Goal: Check status: Check status

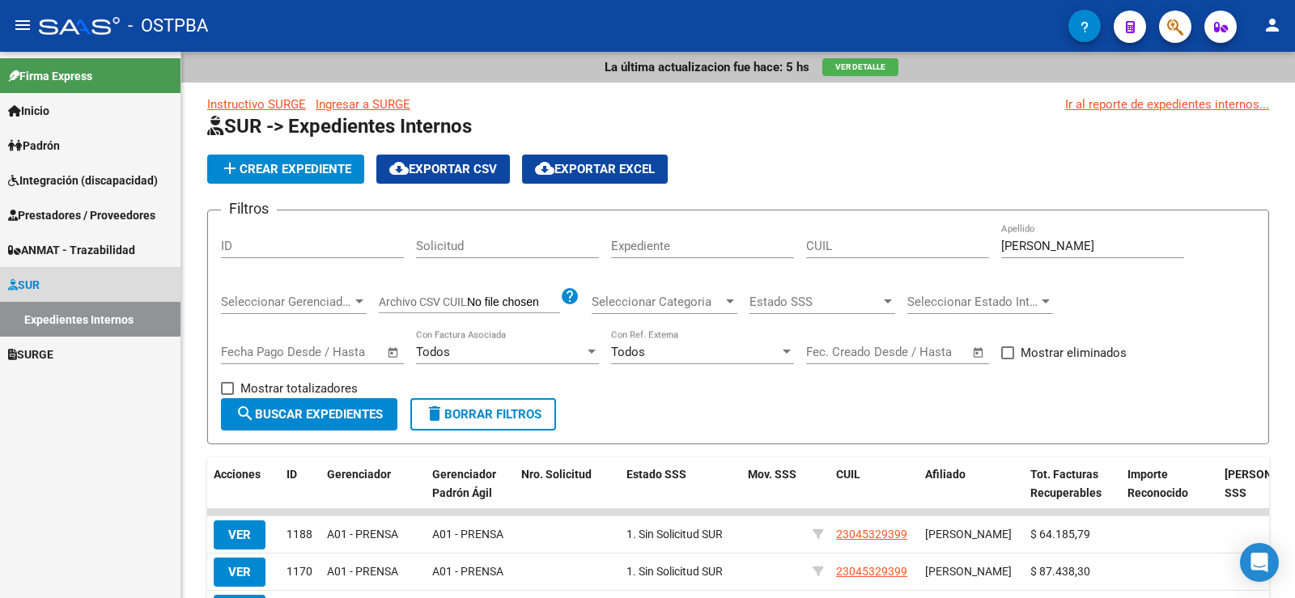
click at [85, 323] on link "Expedientes Internos" at bounding box center [90, 319] width 180 height 35
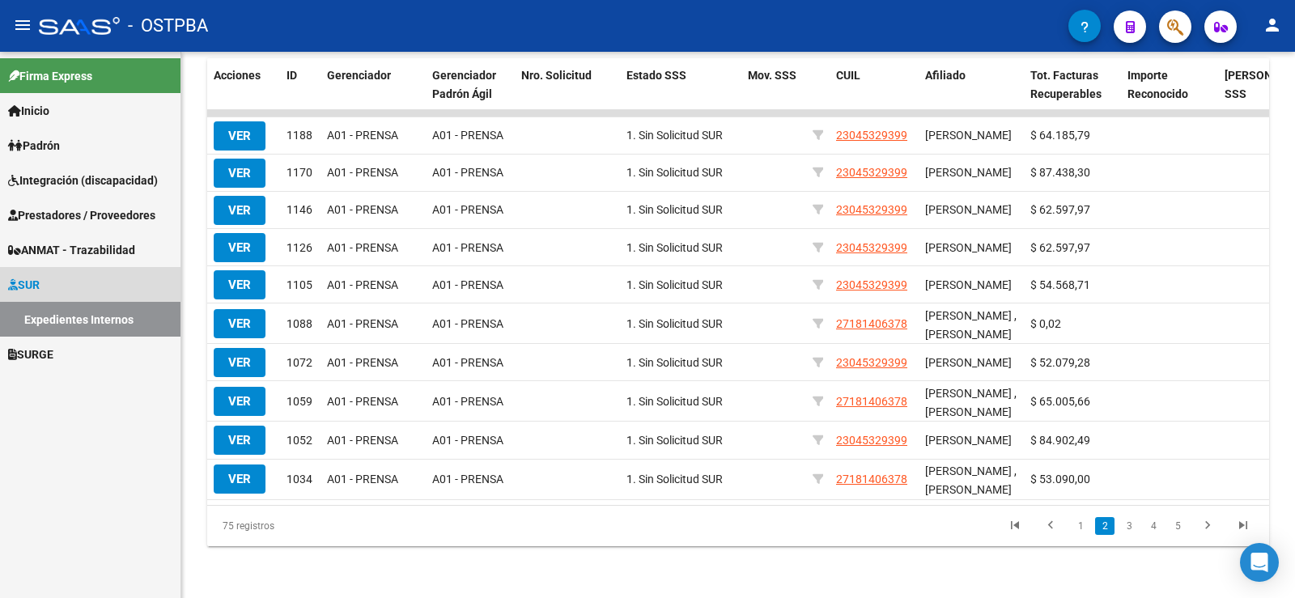
click at [86, 321] on link "Expedientes Internos" at bounding box center [90, 319] width 180 height 35
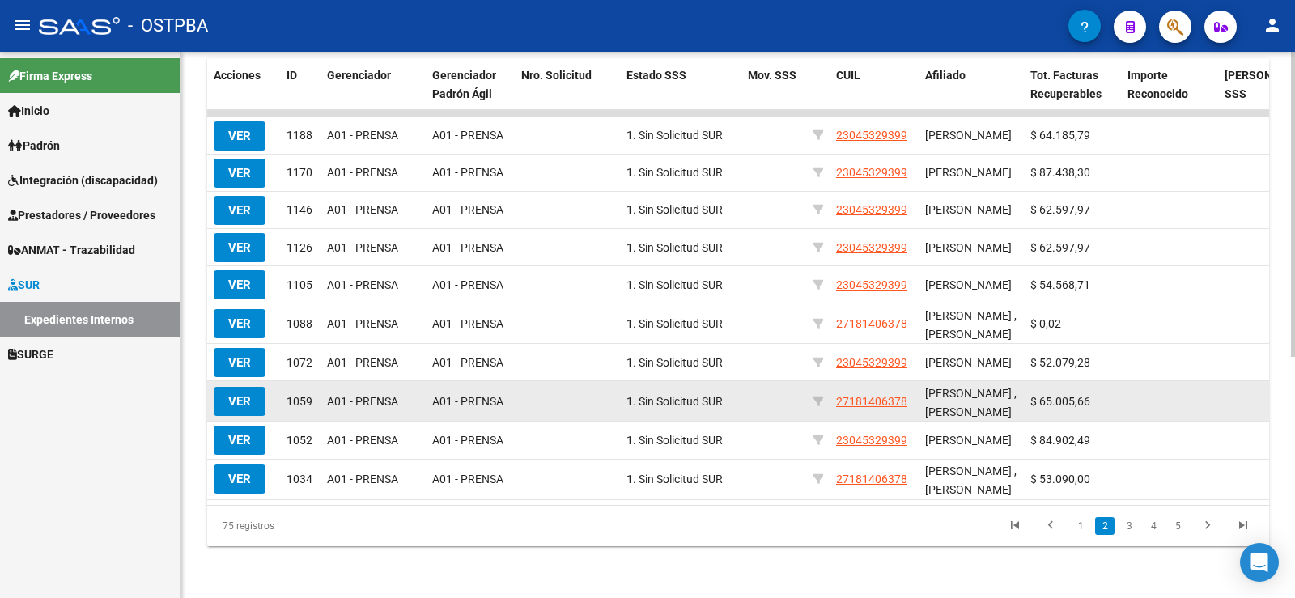
scroll to position [0, 0]
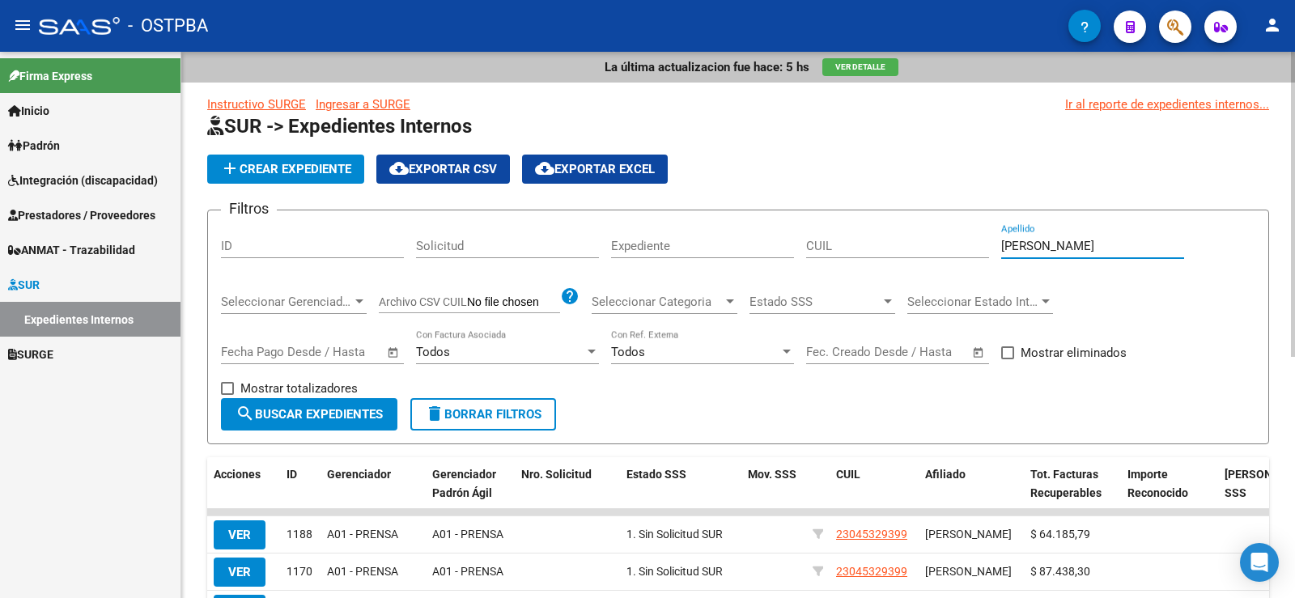
drag, startPoint x: 1073, startPoint y: 252, endPoint x: 967, endPoint y: 250, distance: 106.0
click at [967, 250] on div "Filtros ID Solicitud Expediente CUIL lopez Apellido Seleccionar Gerenciador Sel…" at bounding box center [738, 310] width 1034 height 175
type input "morales"
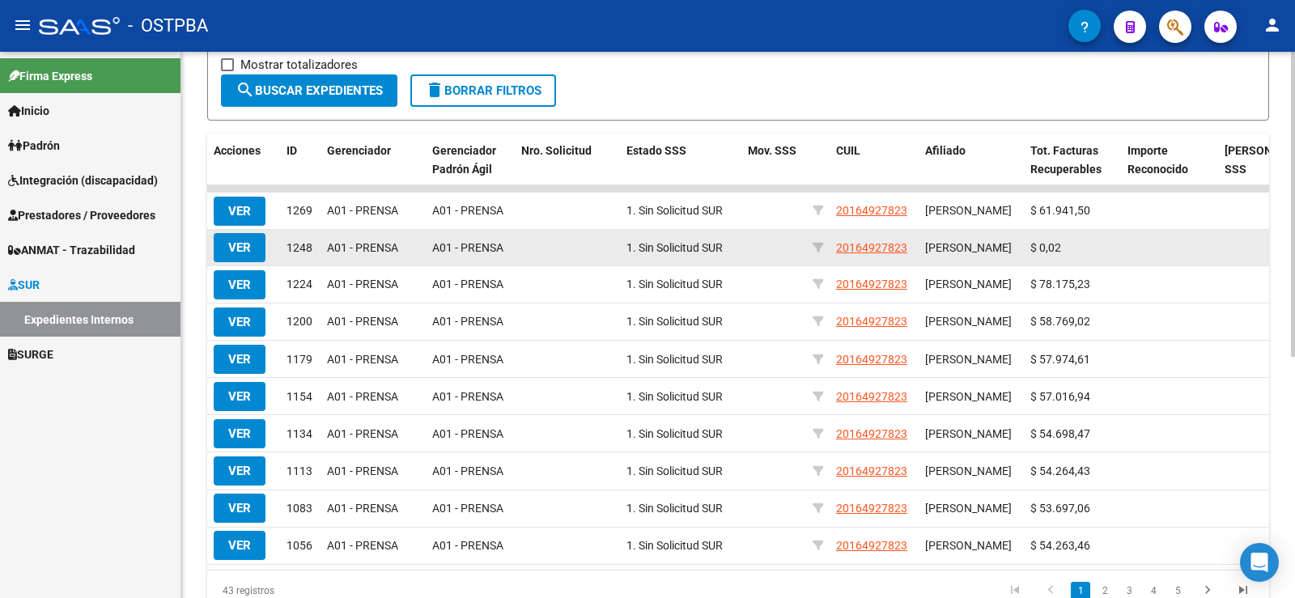
click at [252, 253] on button "VER" at bounding box center [240, 247] width 52 height 29
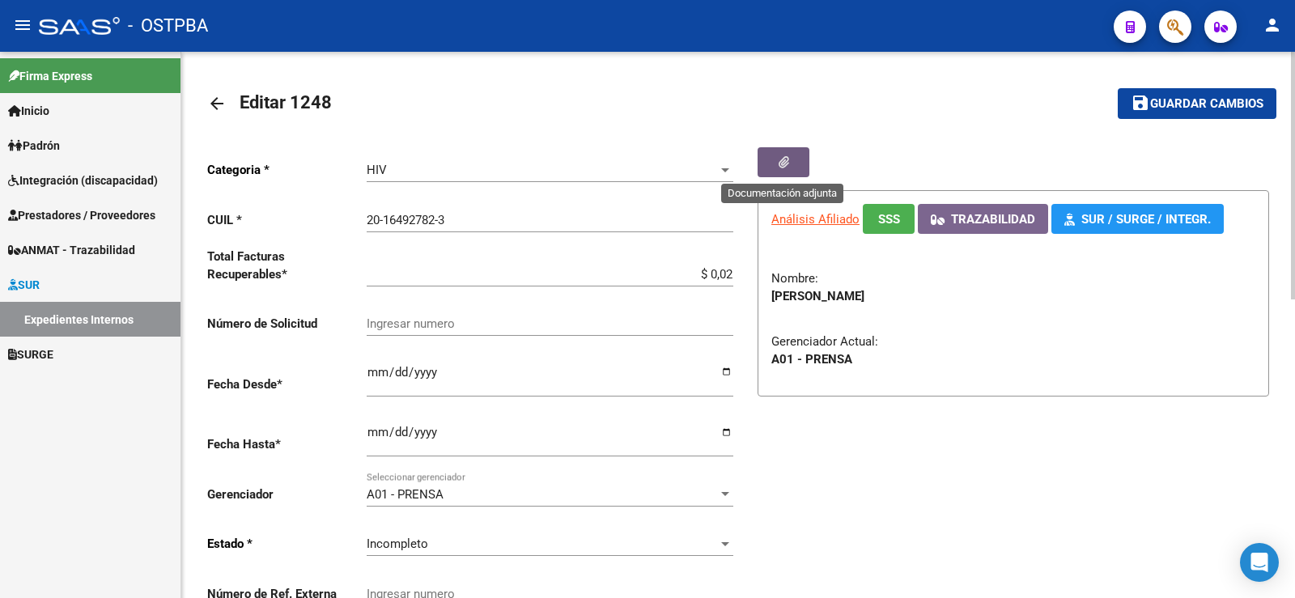
click at [781, 156] on icon "button" at bounding box center [784, 162] width 11 height 12
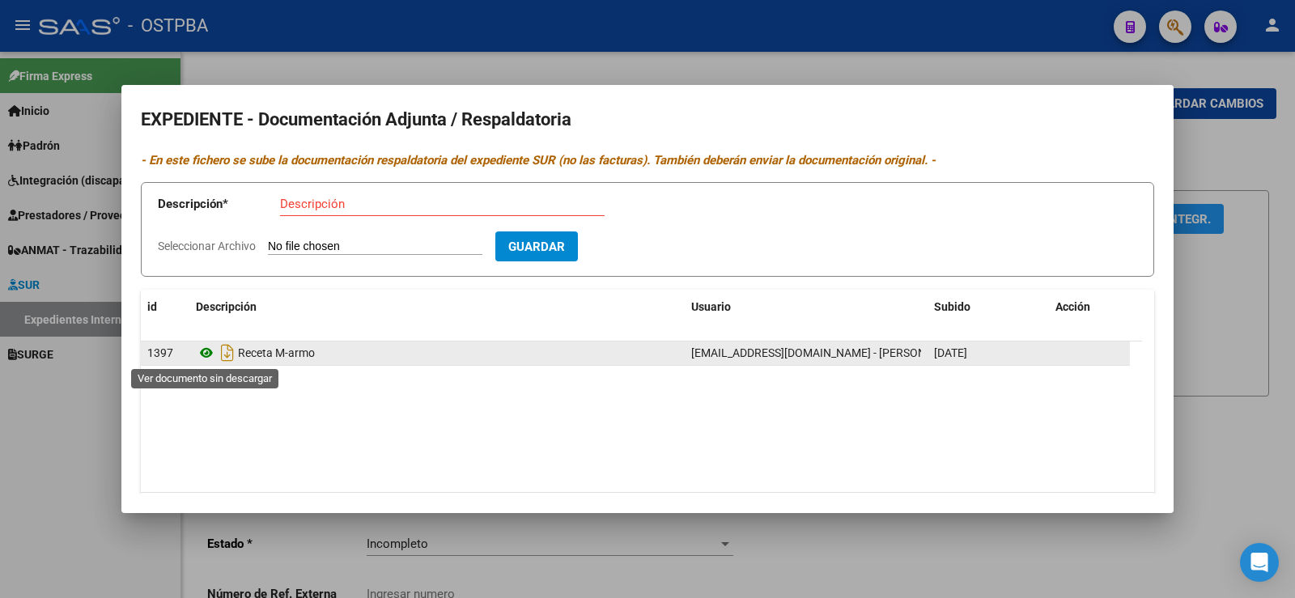
click at [201, 350] on icon at bounding box center [206, 352] width 21 height 19
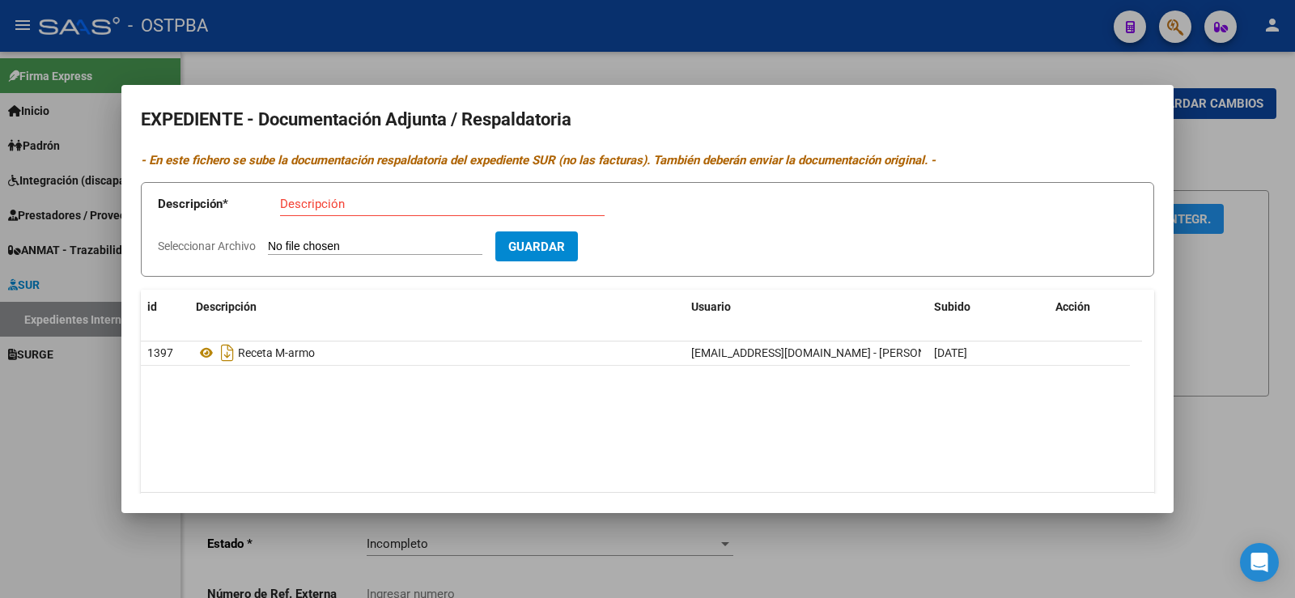
click at [113, 414] on div at bounding box center [647, 299] width 1295 height 598
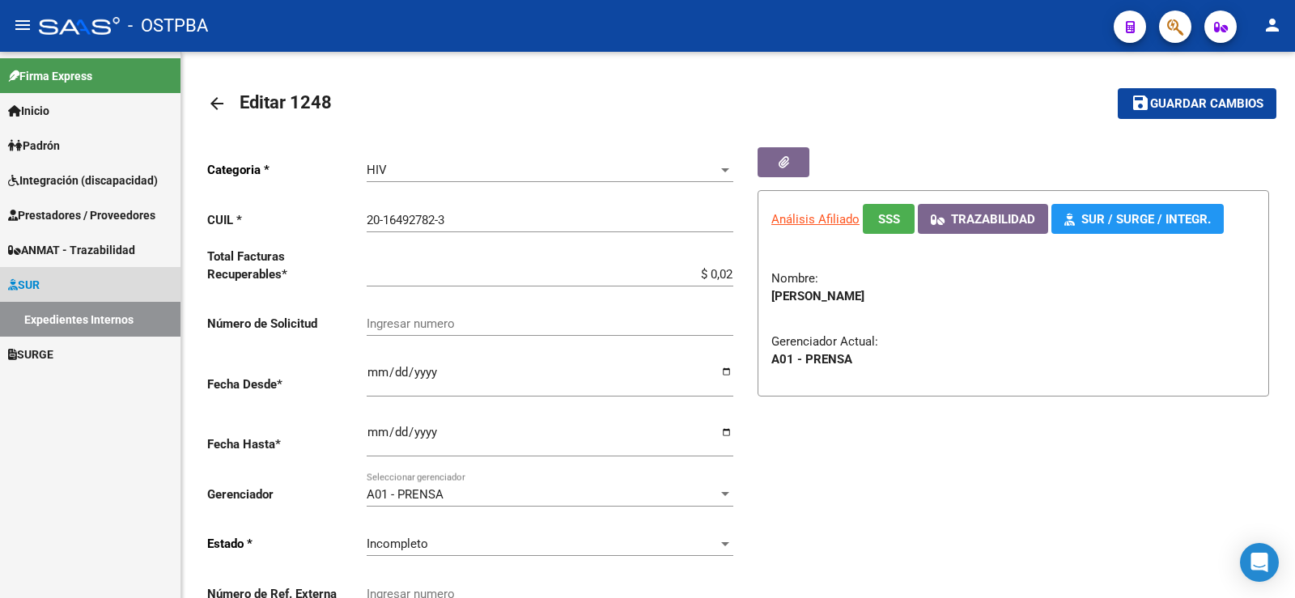
click at [68, 316] on link "Expedientes Internos" at bounding box center [90, 319] width 180 height 35
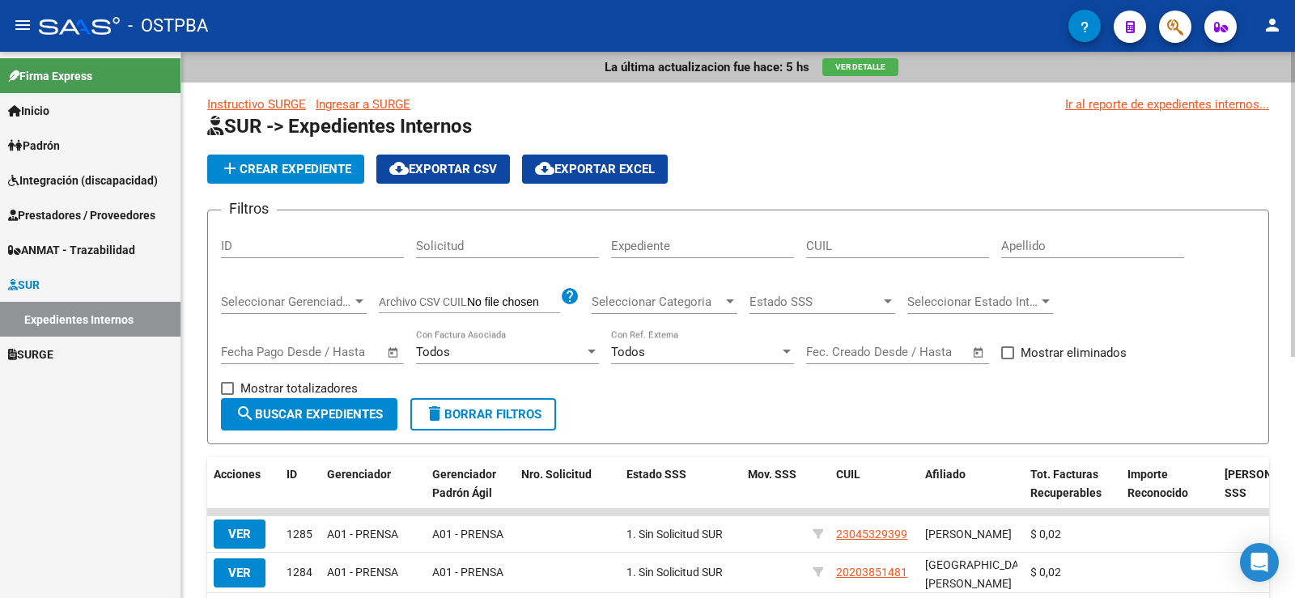
click at [1021, 221] on form "Filtros ID Solicitud Expediente CUIL Apellido Seleccionar Gerenciador Seleccion…" at bounding box center [738, 327] width 1062 height 235
click at [1022, 233] on div "Apellido" at bounding box center [1092, 240] width 183 height 35
type input "morales"
click at [336, 418] on span "search Buscar Expedientes" at bounding box center [309, 414] width 147 height 15
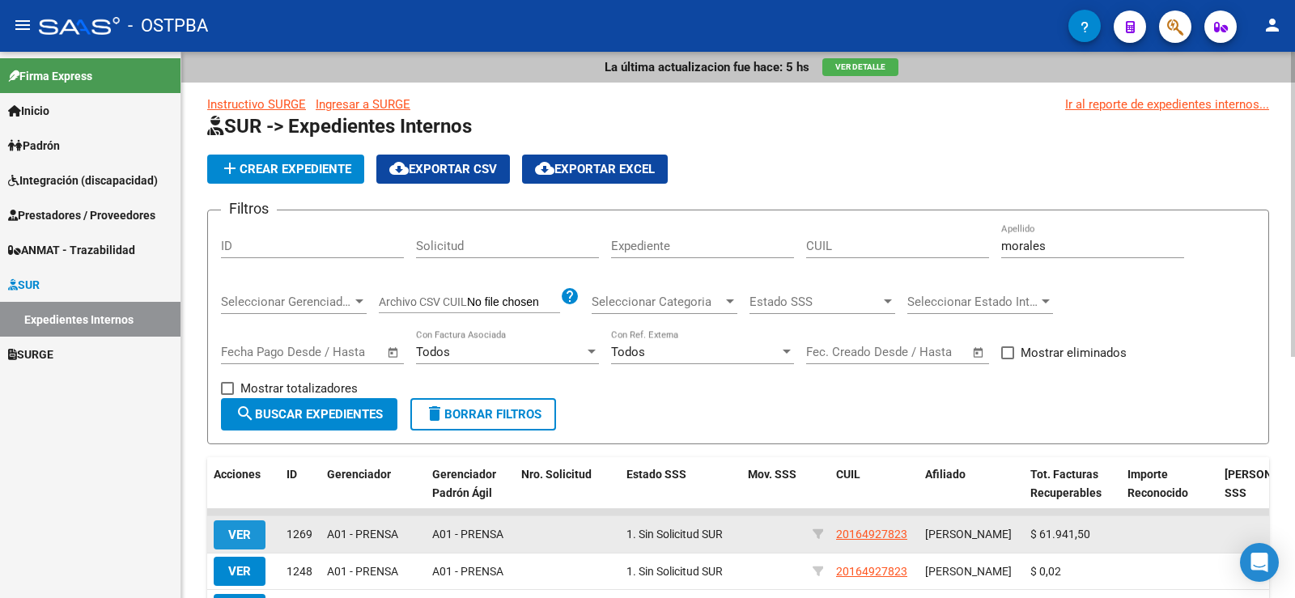
click at [236, 530] on span "VER" at bounding box center [239, 535] width 23 height 15
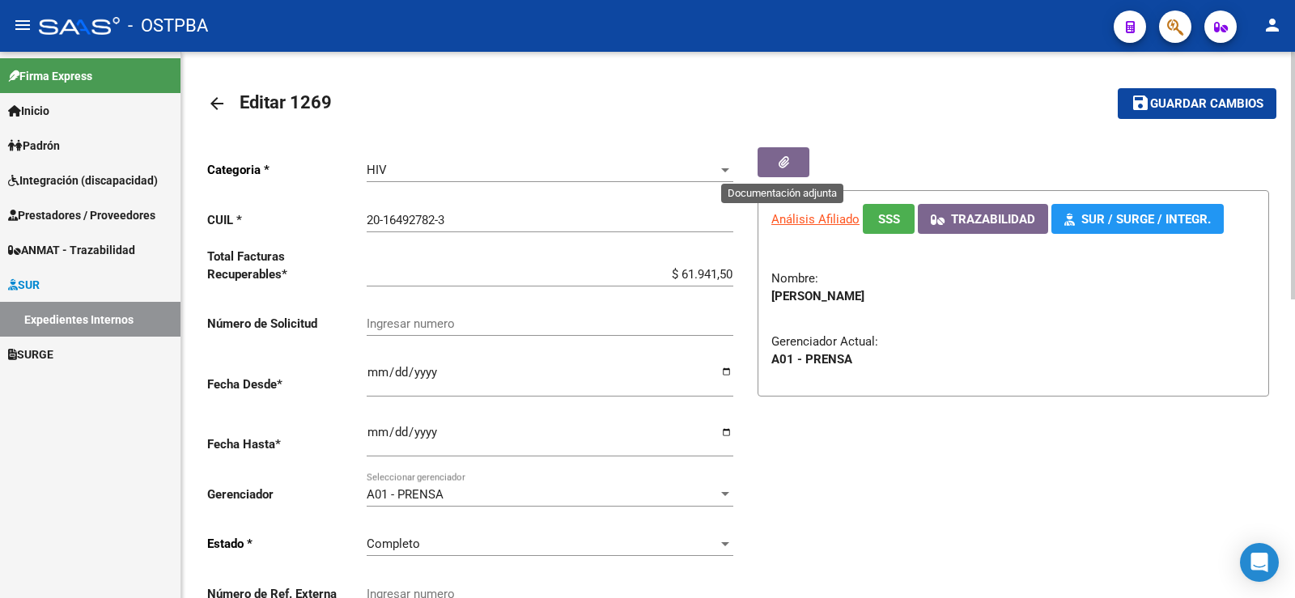
click at [793, 158] on button "button" at bounding box center [784, 162] width 52 height 30
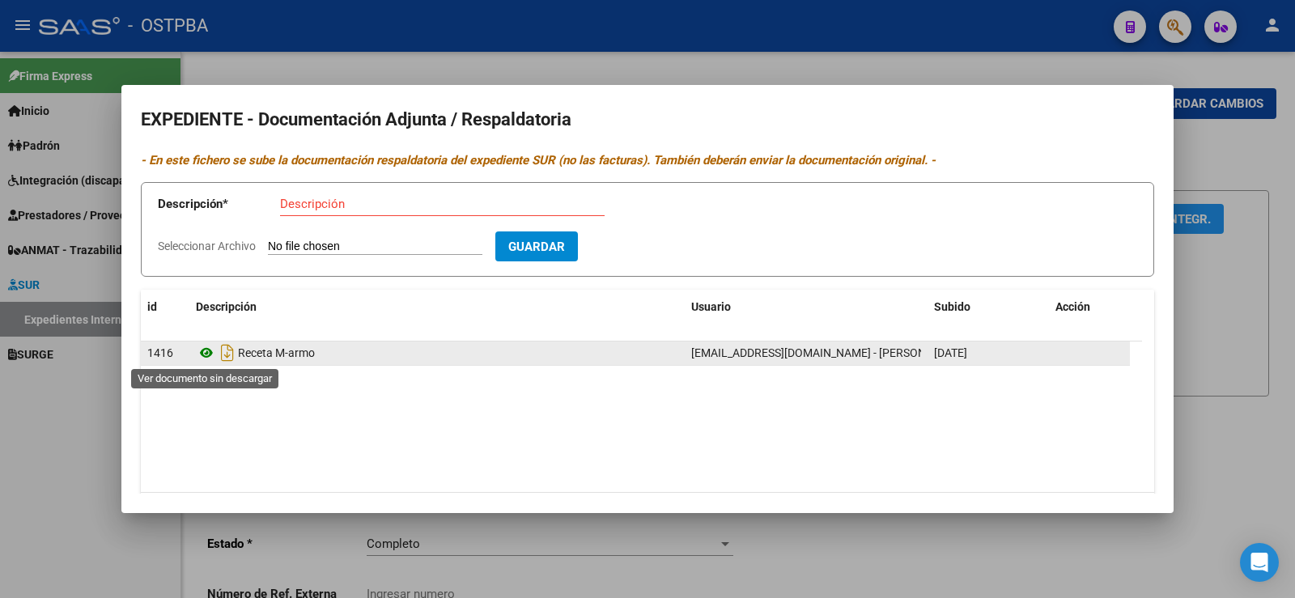
click at [204, 354] on icon at bounding box center [206, 352] width 21 height 19
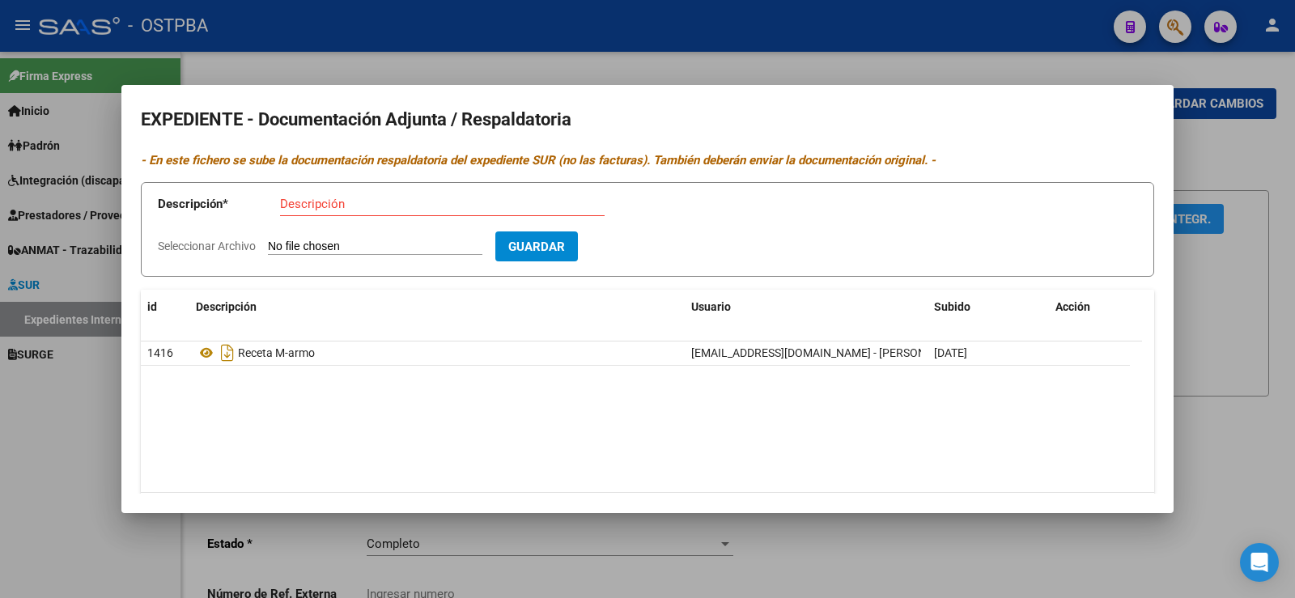
click at [43, 431] on div at bounding box center [647, 299] width 1295 height 598
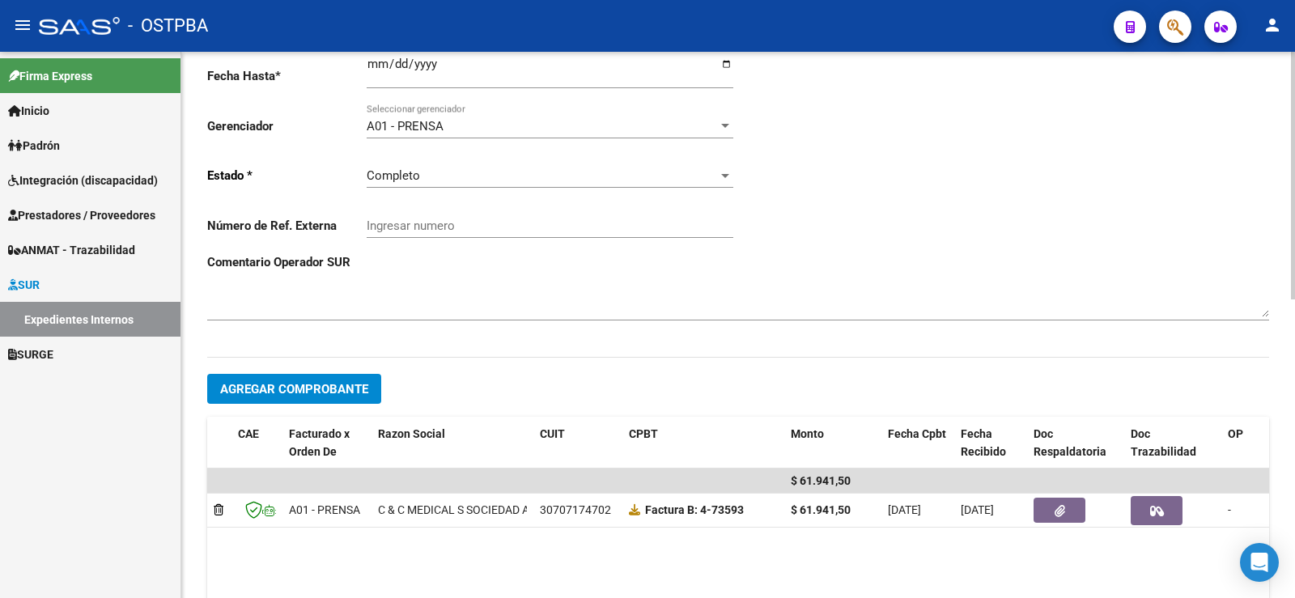
scroll to position [405, 0]
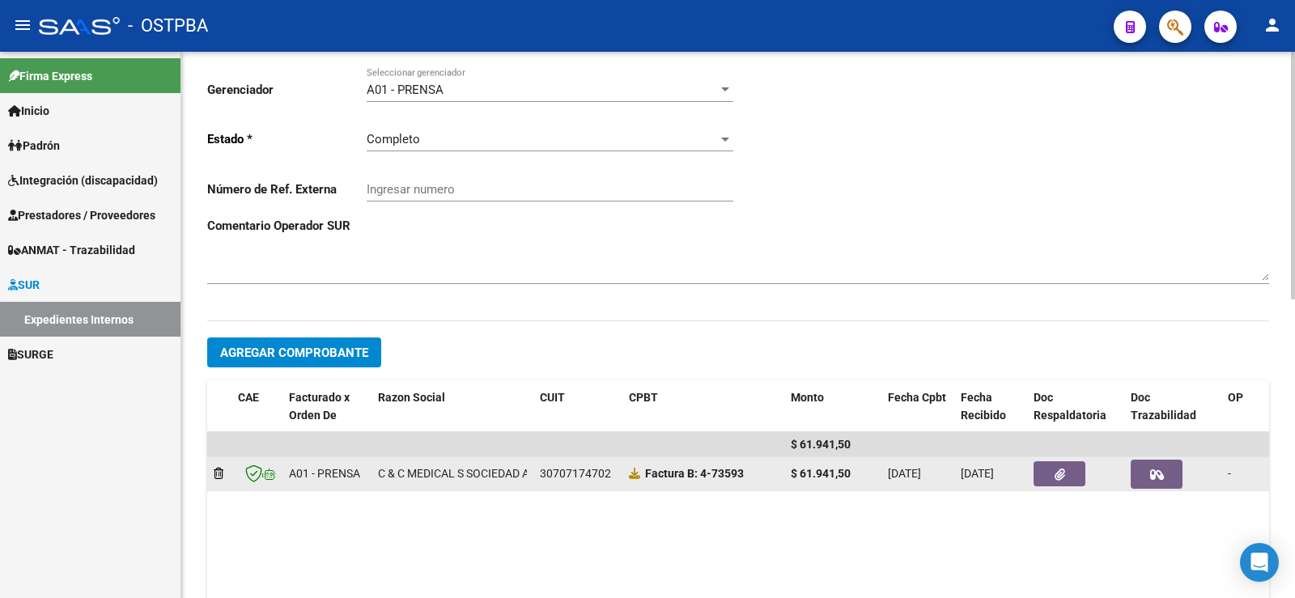
click at [632, 479] on link at bounding box center [634, 473] width 11 height 13
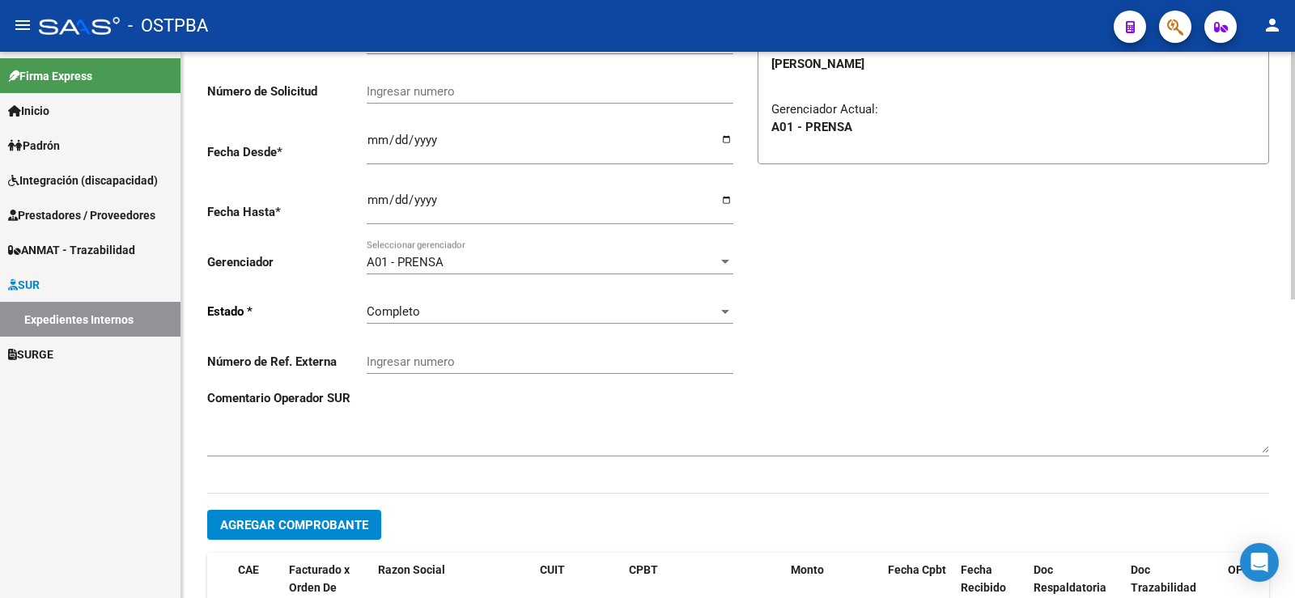
scroll to position [0, 0]
